Goal: Task Accomplishment & Management: Use online tool/utility

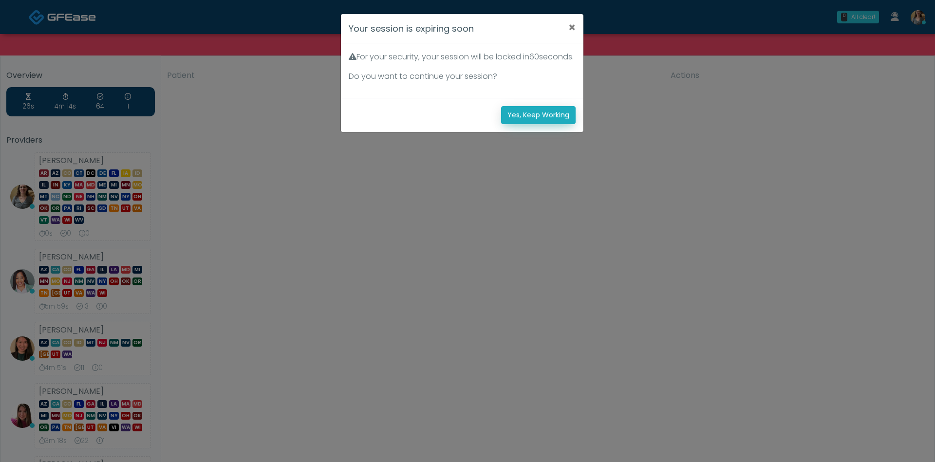
click at [545, 124] on button "Yes, Keep Working" at bounding box center [538, 115] width 75 height 18
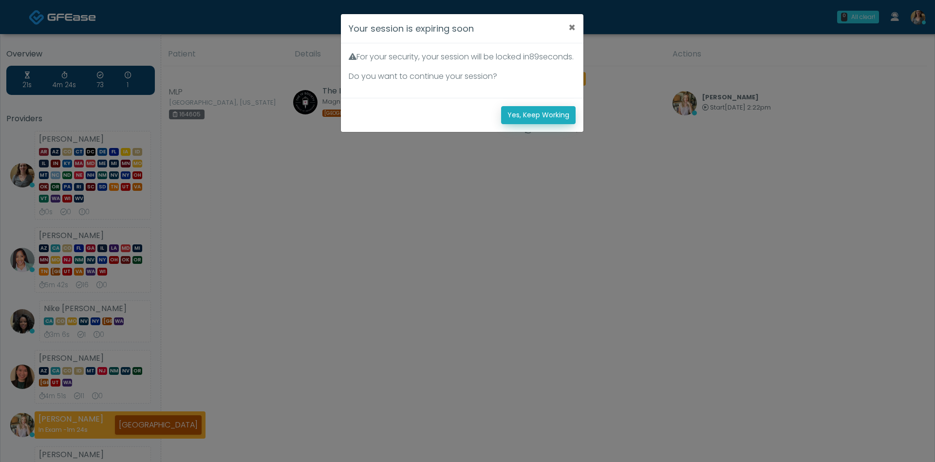
click at [522, 124] on button "Yes, Keep Working" at bounding box center [538, 115] width 75 height 18
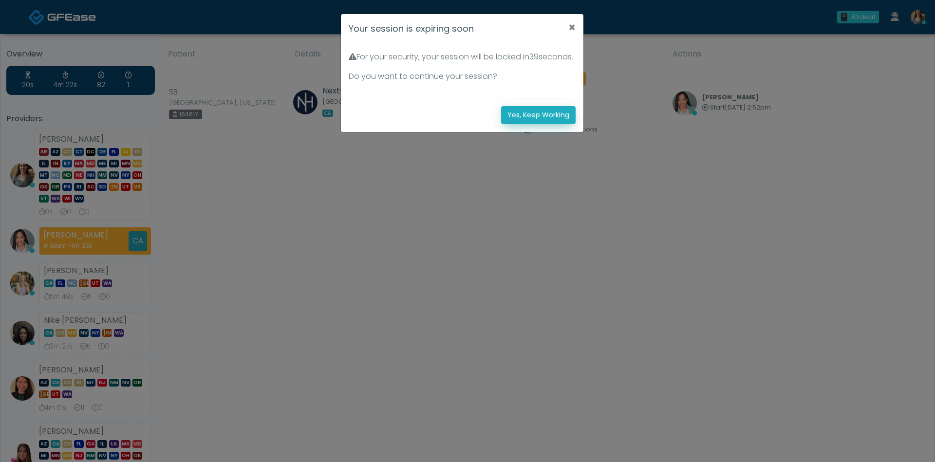
click at [540, 124] on button "Yes, Keep Working" at bounding box center [538, 115] width 75 height 18
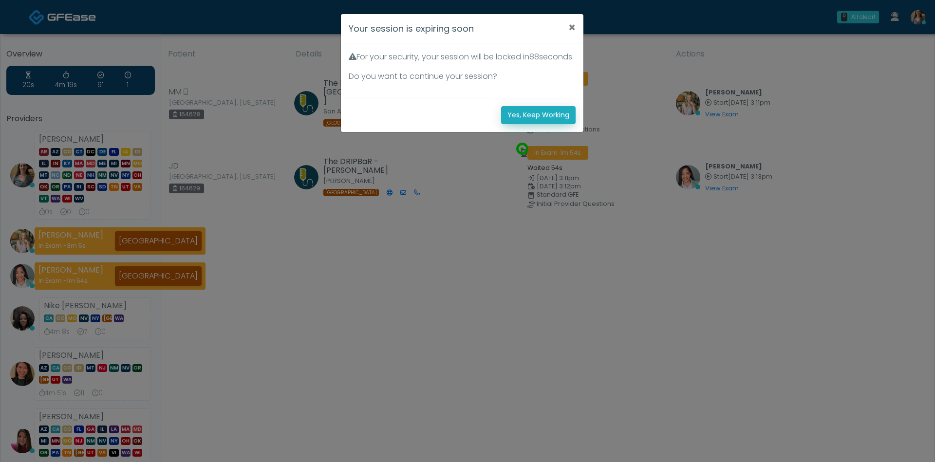
click at [535, 124] on button "Yes, Keep Working" at bounding box center [538, 115] width 75 height 18
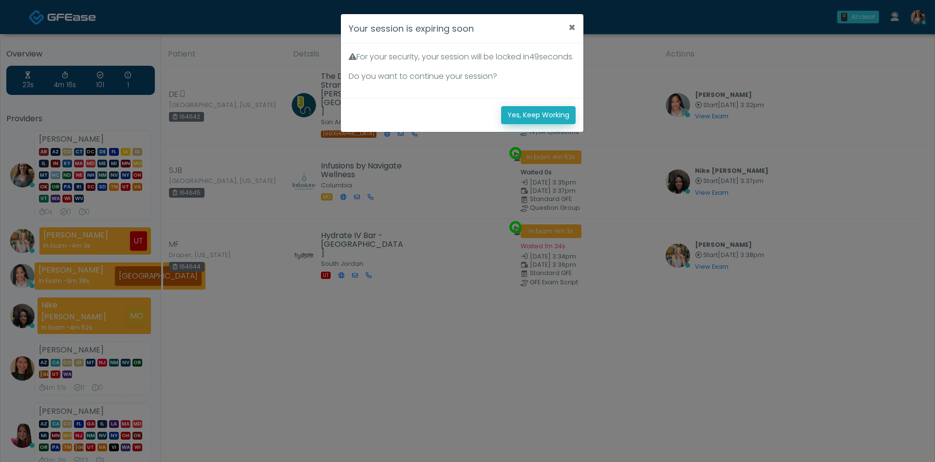
click at [531, 124] on button "Yes, Keep Working" at bounding box center [538, 115] width 75 height 18
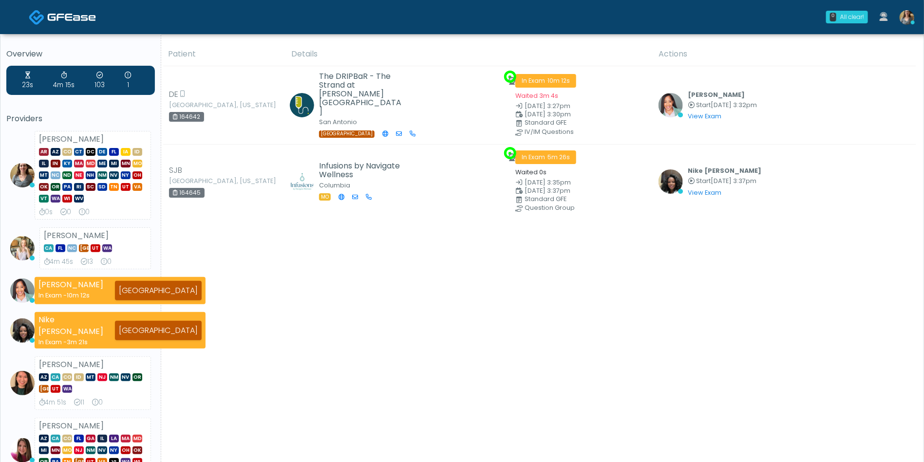
click at [0, 250] on div "Overview 23s 4m 15s 103 1 Providers Carissa Kelly AR AZ CO CT DC DE FL IA ID IL…" at bounding box center [462, 362] width 924 height 657
